Goal: Information Seeking & Learning: Find specific fact

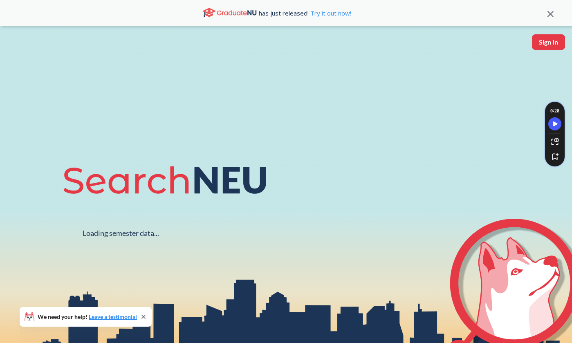
click at [547, 17] on icon at bounding box center [550, 14] width 6 height 6
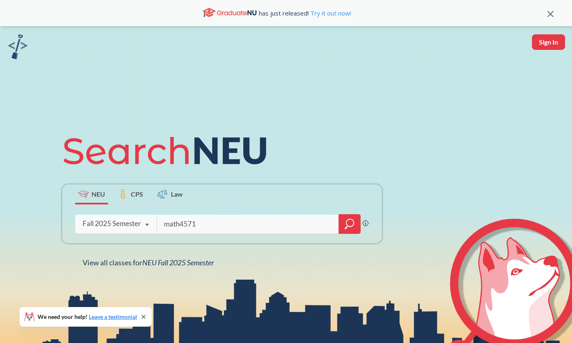
type input "math4571"
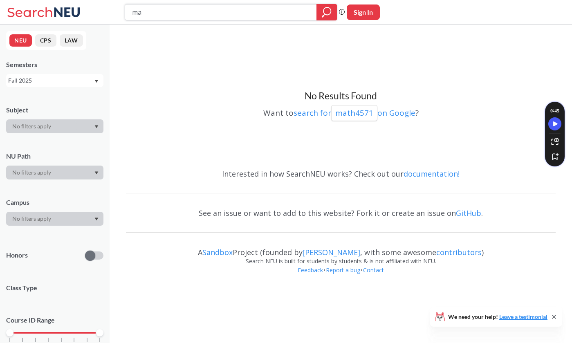
type input "m"
type input "advanced linear algebra"
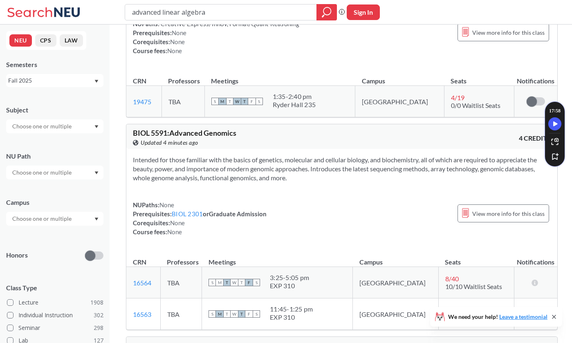
scroll to position [3316, 0]
